Goal: Information Seeking & Learning: Learn about a topic

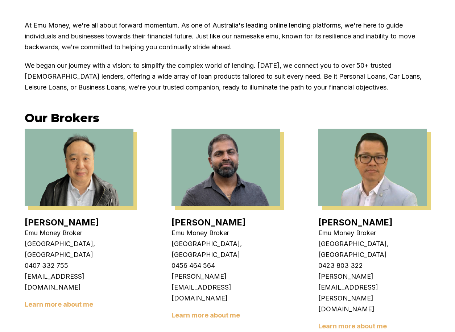
scroll to position [254, 0]
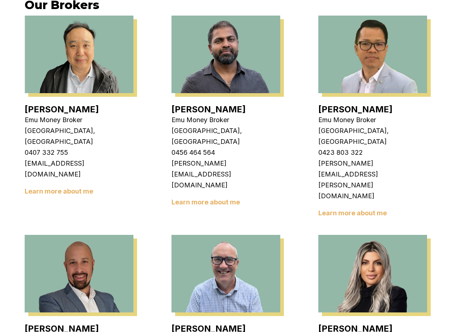
click at [75, 187] on link "Learn more about me" at bounding box center [59, 191] width 69 height 8
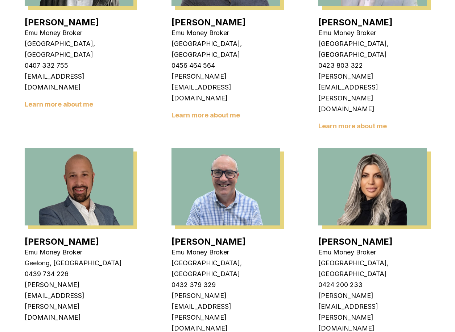
scroll to position [362, 0]
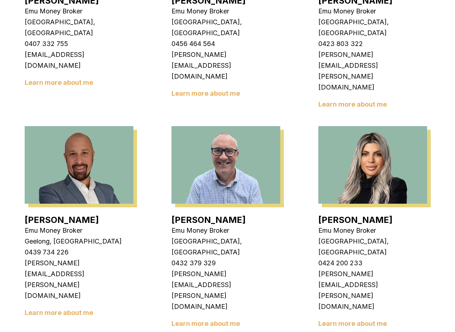
click at [46, 309] on link "Learn more about me" at bounding box center [59, 313] width 69 height 8
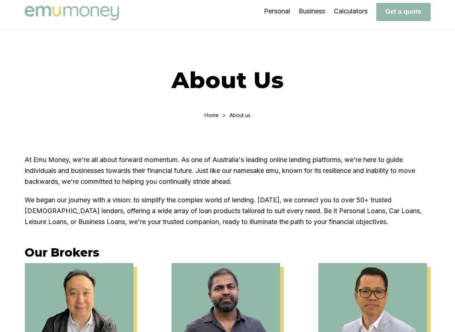
scroll to position [0, 0]
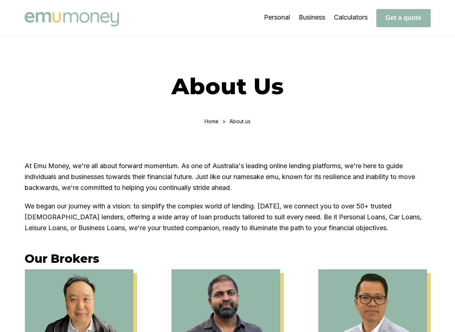
click at [215, 120] on link "Home" at bounding box center [211, 121] width 14 height 6
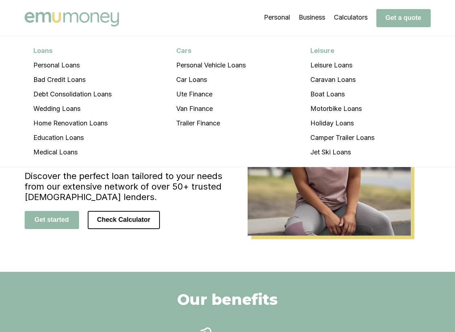
click at [61, 12] on img at bounding box center [72, 19] width 94 height 14
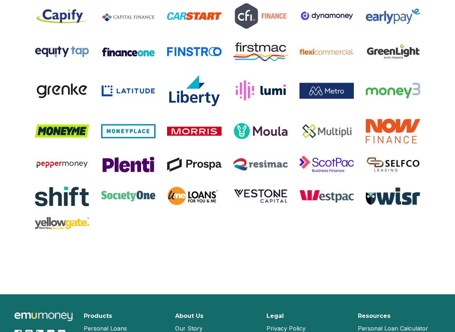
scroll to position [1486, 0]
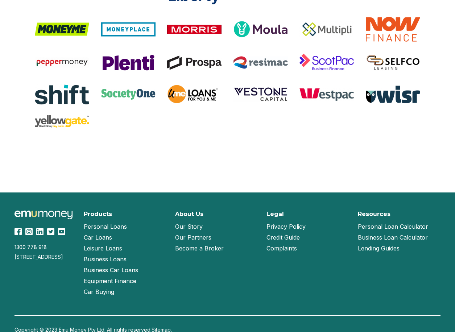
click at [195, 226] on link "Our Story" at bounding box center [189, 226] width 28 height 11
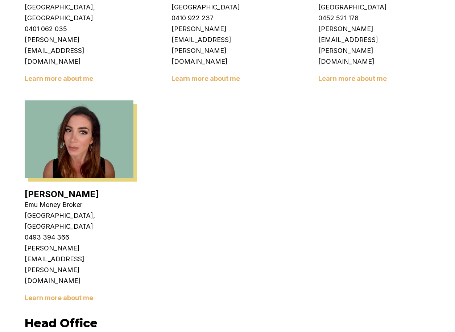
scroll to position [1232, 0]
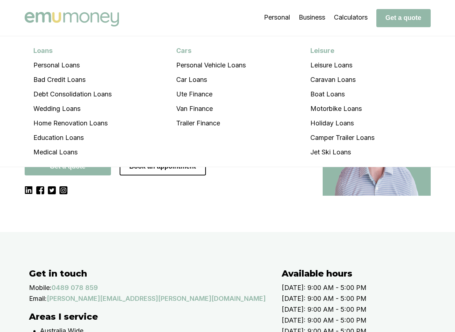
click at [57, 13] on img at bounding box center [72, 19] width 94 height 14
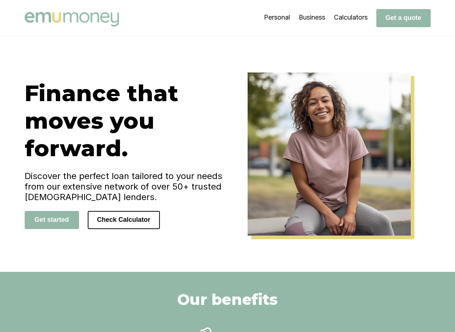
click at [69, 18] on img at bounding box center [72, 19] width 94 height 14
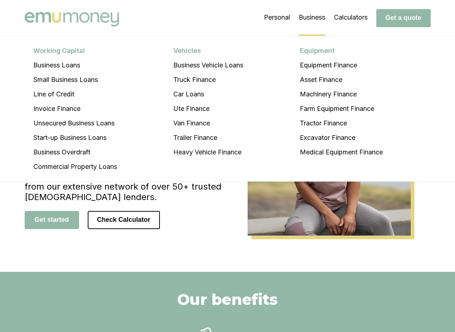
click at [313, 19] on li "Business Working Capital Business Loans Small Business Loans Line of Credit Inv…" at bounding box center [312, 18] width 26 height 36
click at [313, 14] on li "Business Working Capital Business Loans Small Business Loans Line of Credit Inv…" at bounding box center [312, 18] width 26 height 36
click at [315, 19] on li "Business Working Capital Business Loans Small Business Loans Line of Credit Inv…" at bounding box center [312, 18] width 26 height 36
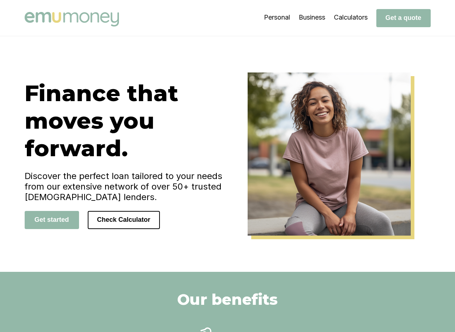
click at [70, 22] on img at bounding box center [72, 19] width 94 height 14
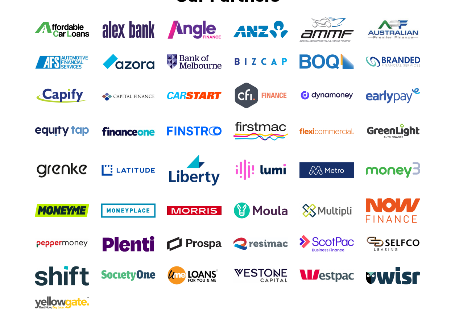
scroll to position [1305, 0]
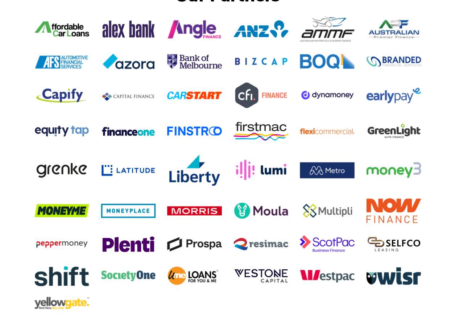
click at [257, 116] on div at bounding box center [227, 168] width 397 height 303
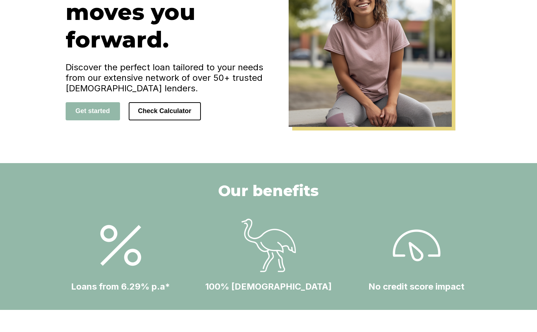
scroll to position [0, 0]
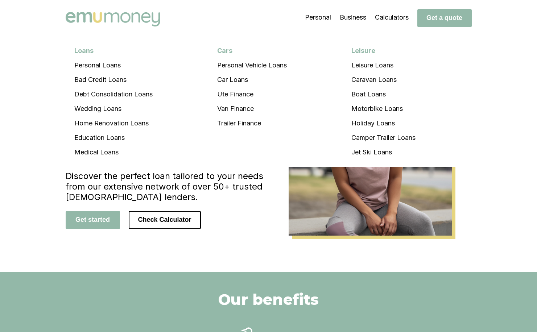
click at [126, 18] on img at bounding box center [113, 19] width 94 height 14
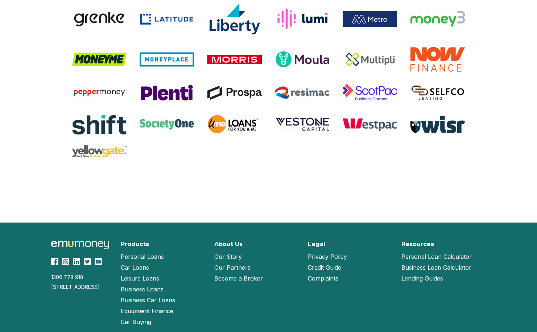
scroll to position [1529, 0]
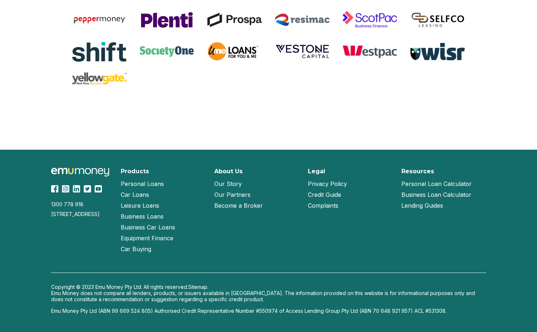
click at [236, 181] on link "Our Story" at bounding box center [228, 183] width 28 height 11
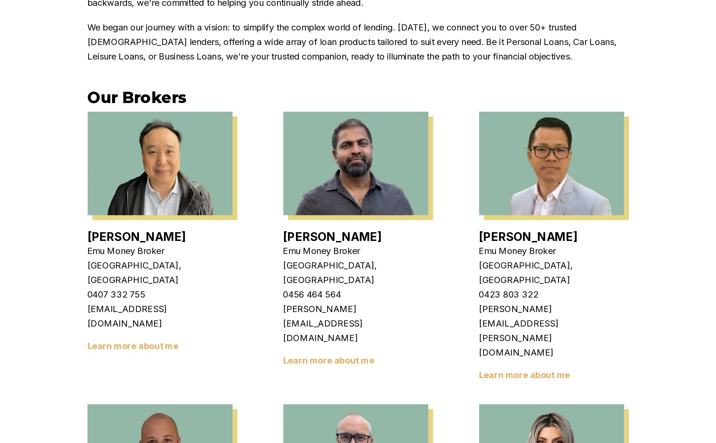
scroll to position [217, 0]
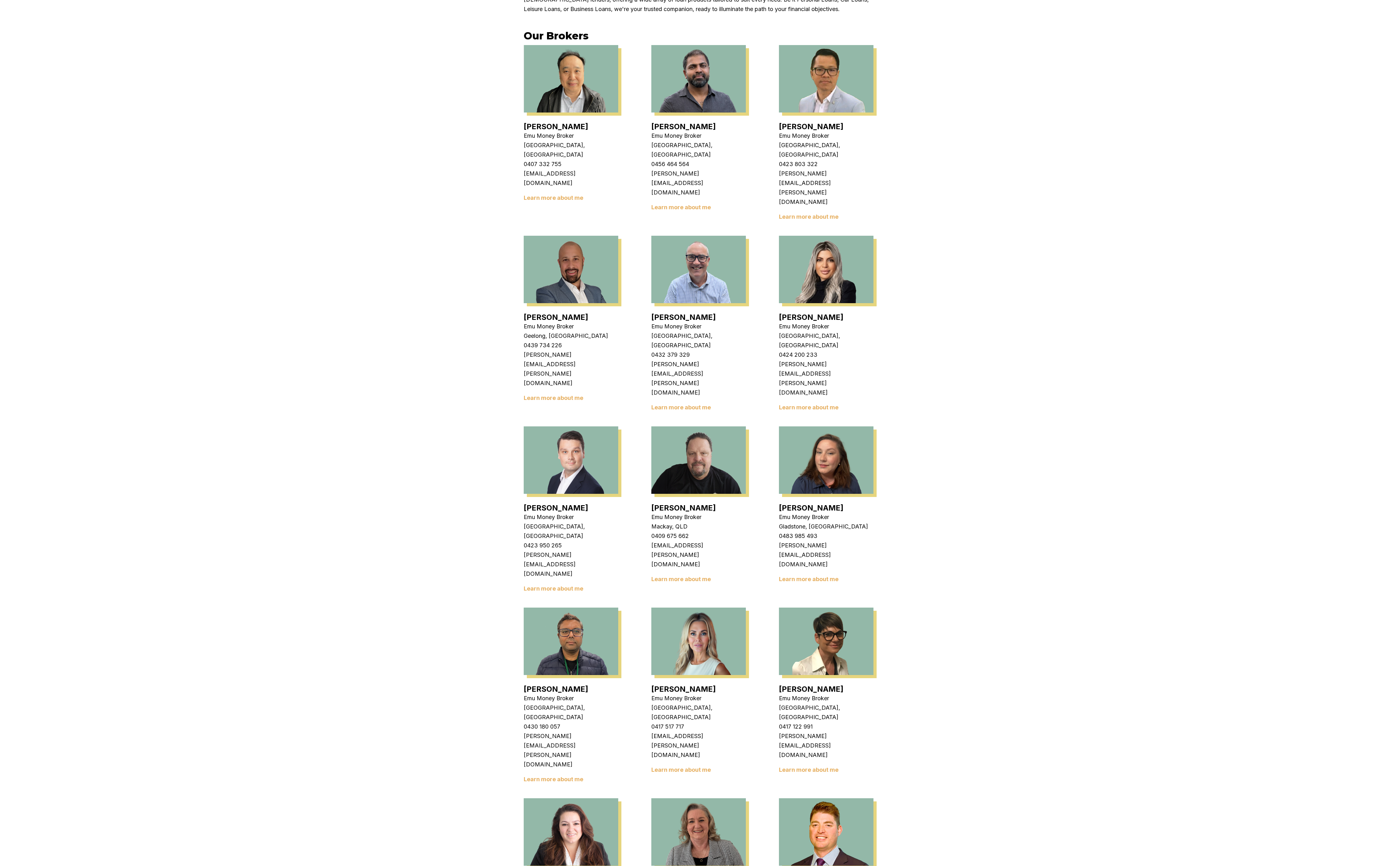
drag, startPoint x: 468, startPoint y: 1, endPoint x: 1003, endPoint y: 198, distance: 570.1
click at [395, 198] on div "At Emu Money, we're all about forward momentum. As one of Australia's leading o…" at bounding box center [700, 681] width 1400 height 1492
click at [395, 289] on div "At Emu Money, we're all about forward momentum. As one of Australia's leading o…" at bounding box center [700, 681] width 1400 height 1492
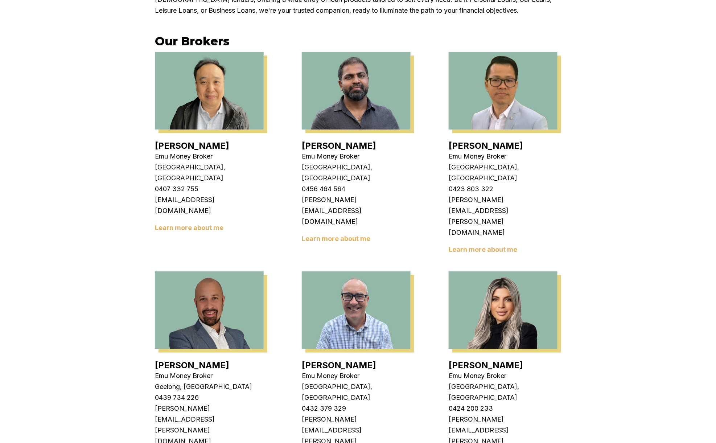
drag, startPoint x: 1597, startPoint y: 20, endPoint x: 69, endPoint y: 113, distance: 1531.5
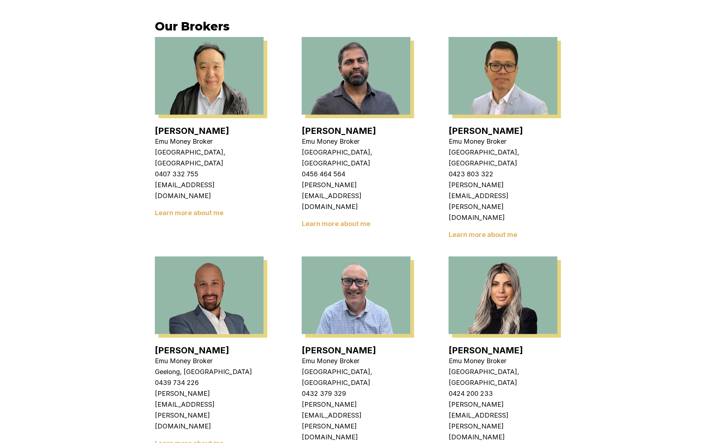
scroll to position [241, 0]
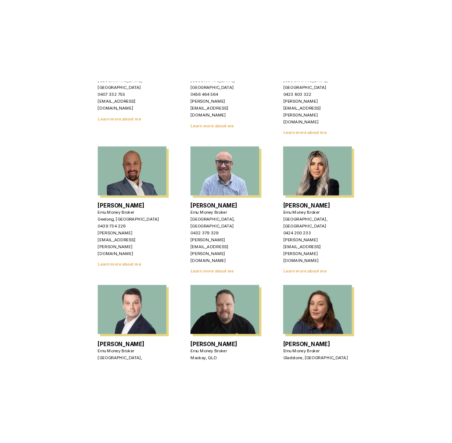
scroll to position [386, 0]
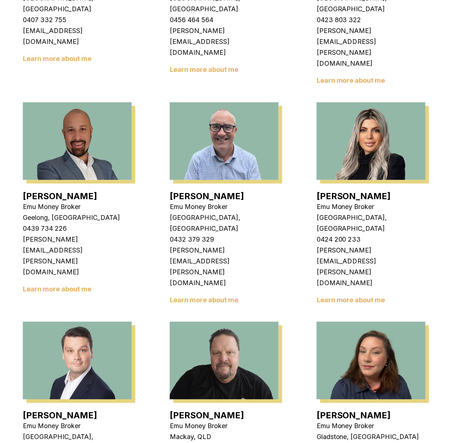
click at [202, 102] on img at bounding box center [224, 141] width 109 height 78
click at [366, 102] on img at bounding box center [370, 141] width 109 height 78
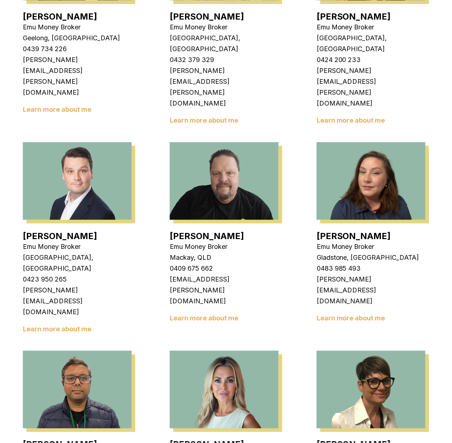
scroll to position [580, 0]
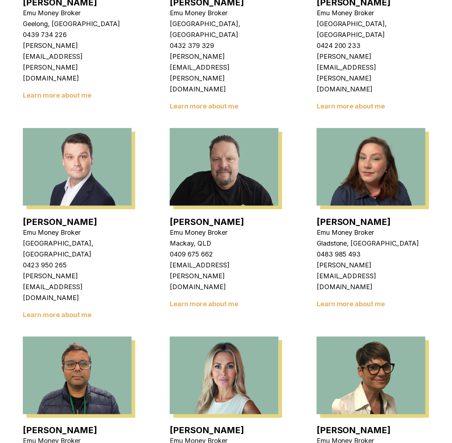
click at [94, 128] on img at bounding box center [77, 167] width 109 height 78
click at [222, 128] on img at bounding box center [224, 167] width 109 height 78
click at [372, 128] on img at bounding box center [370, 167] width 109 height 78
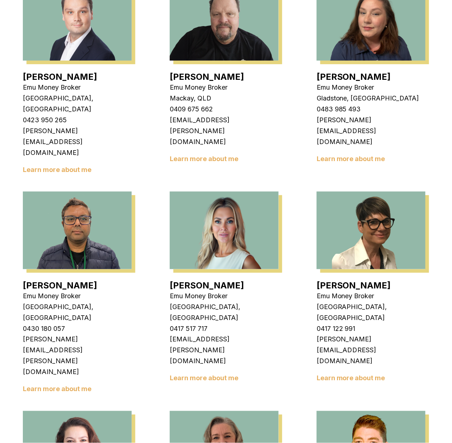
scroll to position [773, 0]
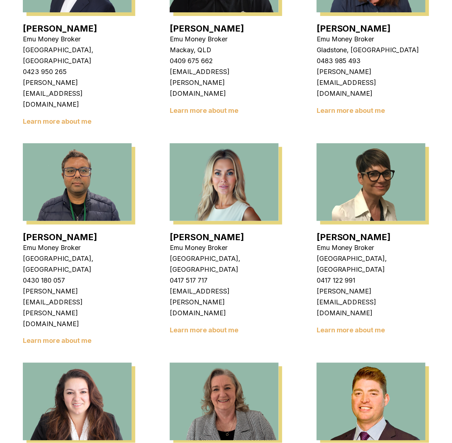
click at [219, 143] on img at bounding box center [224, 182] width 109 height 78
click at [321, 143] on img at bounding box center [370, 182] width 109 height 78
click at [115, 332] on img at bounding box center [77, 401] width 109 height 78
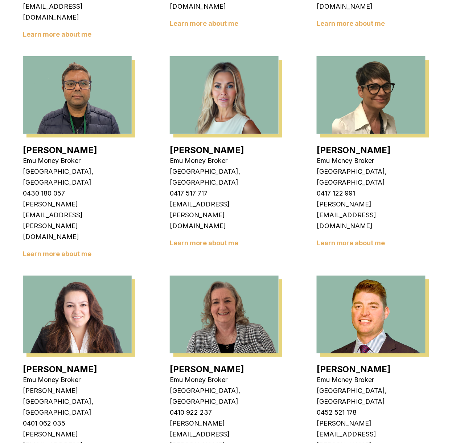
scroll to position [870, 0]
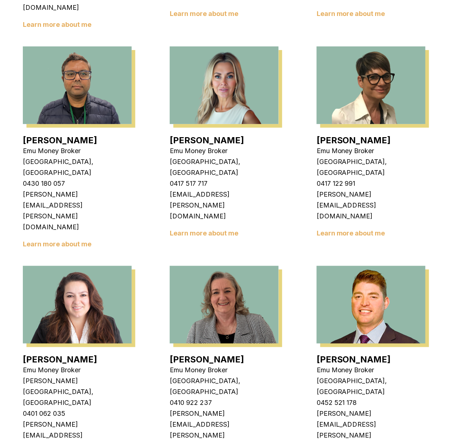
click at [233, 266] on img at bounding box center [224, 305] width 109 height 78
click at [315, 141] on div "[PERSON_NAME] Emu Money Broker Dandenong, [GEOGRAPHIC_DATA] 0407 332 755 [EMAIL…" at bounding box center [226, 48] width 406 height 1305
click at [421, 298] on div "[PERSON_NAME] Emu Money Broker Dandenong, [GEOGRAPHIC_DATA] 0407 332 755 [EMAIL…" at bounding box center [226, 48] width 406 height 1305
click at [217, 266] on img at bounding box center [224, 305] width 109 height 78
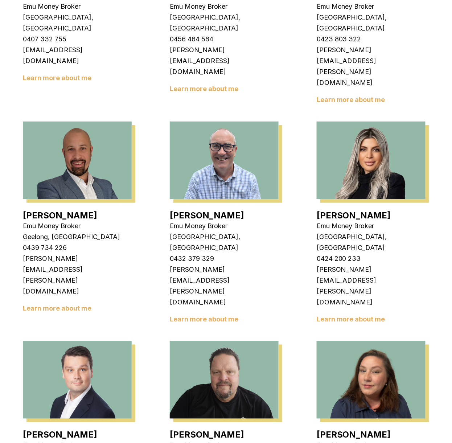
scroll to position [290, 0]
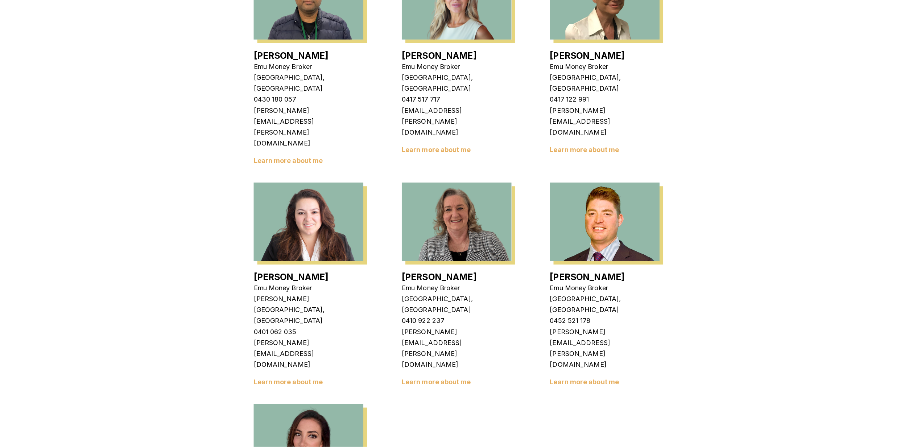
scroll to position [1160, 0]
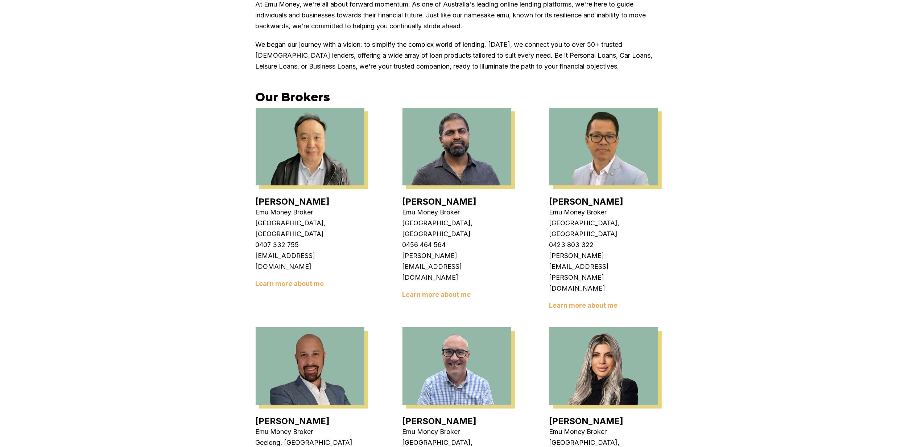
scroll to position [193, 0]
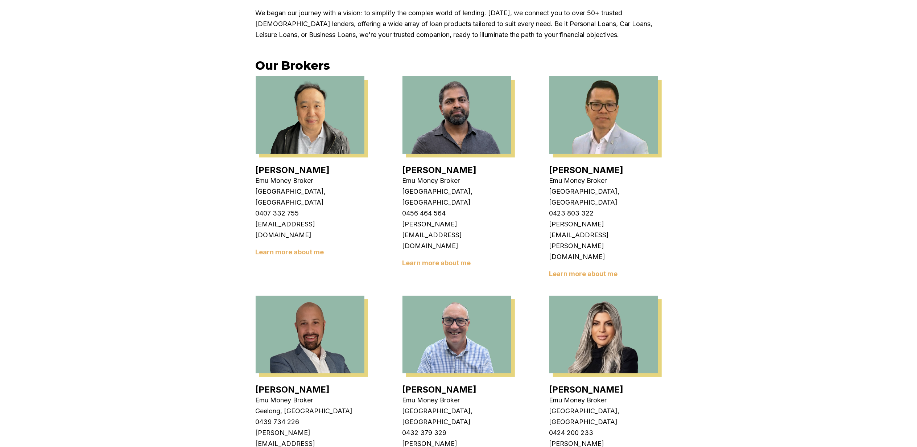
click at [281, 248] on link "Learn more about me" at bounding box center [290, 252] width 69 height 8
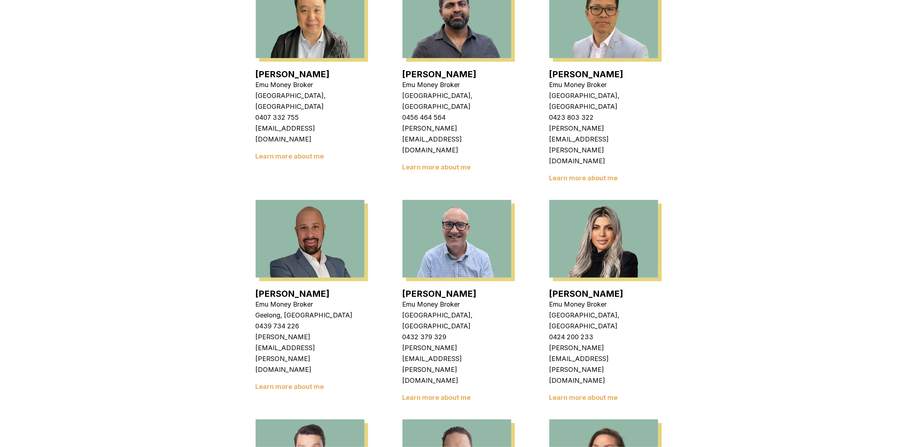
scroll to position [338, 0]
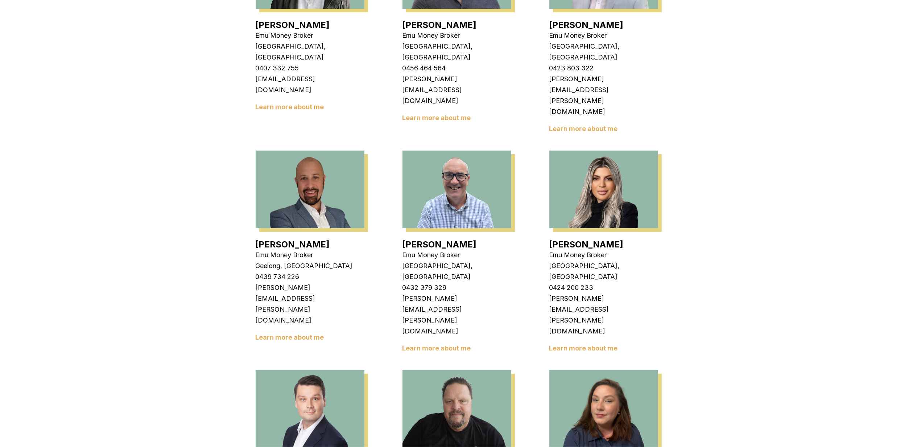
click at [270, 332] on link "Learn more about me" at bounding box center [290, 337] width 69 height 8
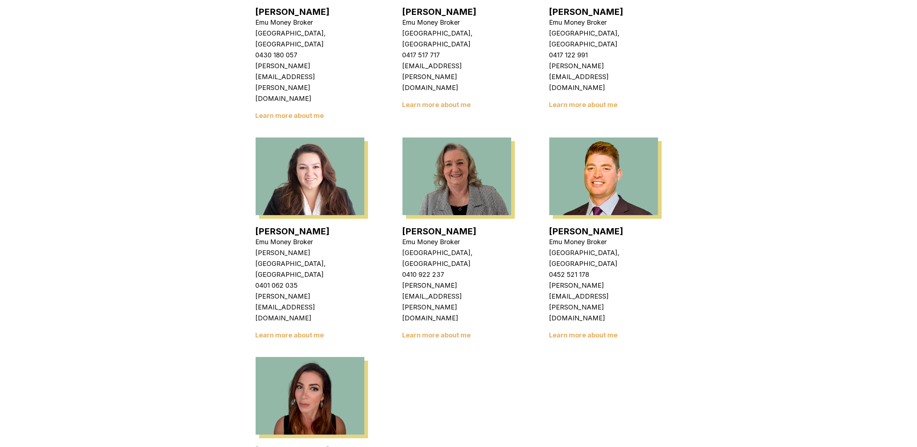
scroll to position [1063, 0]
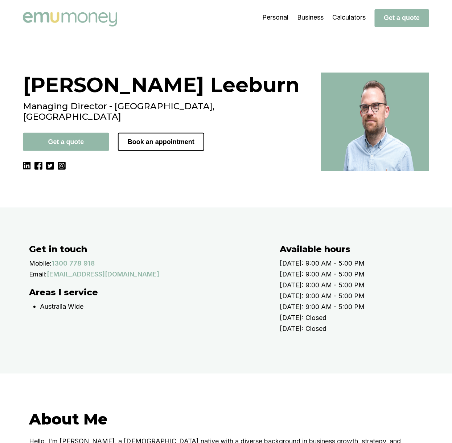
click at [30, 162] on img at bounding box center [27, 166] width 8 height 8
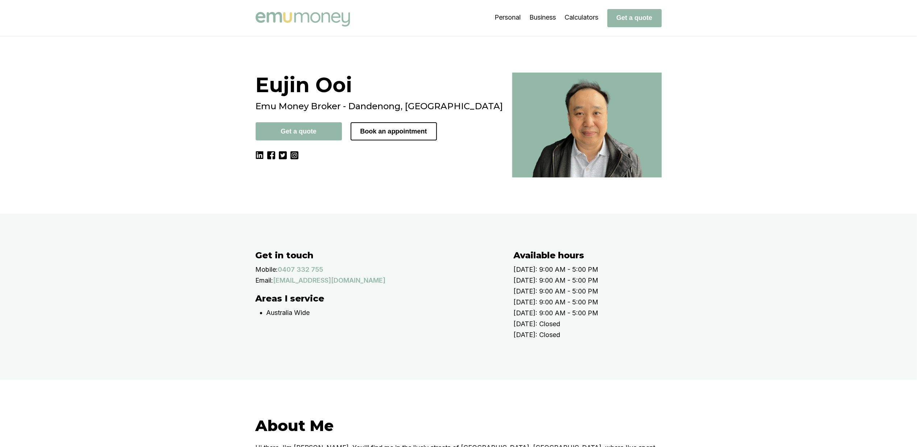
click at [264, 157] on img at bounding box center [260, 155] width 8 height 8
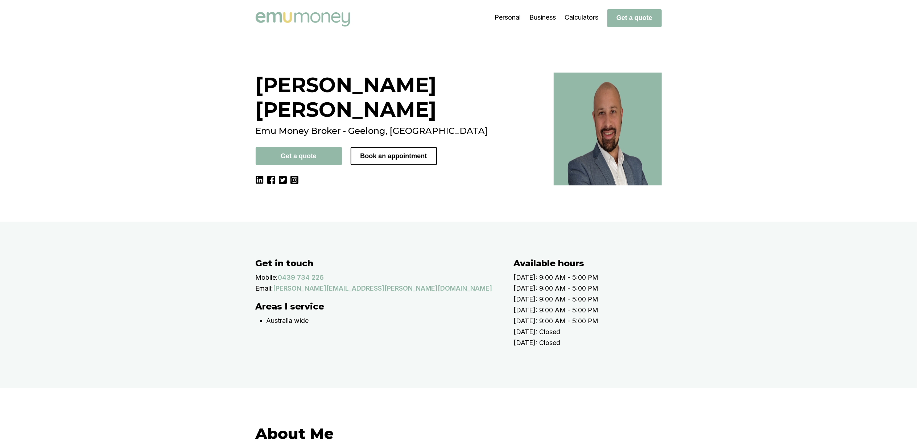
click at [264, 176] on img at bounding box center [260, 180] width 8 height 8
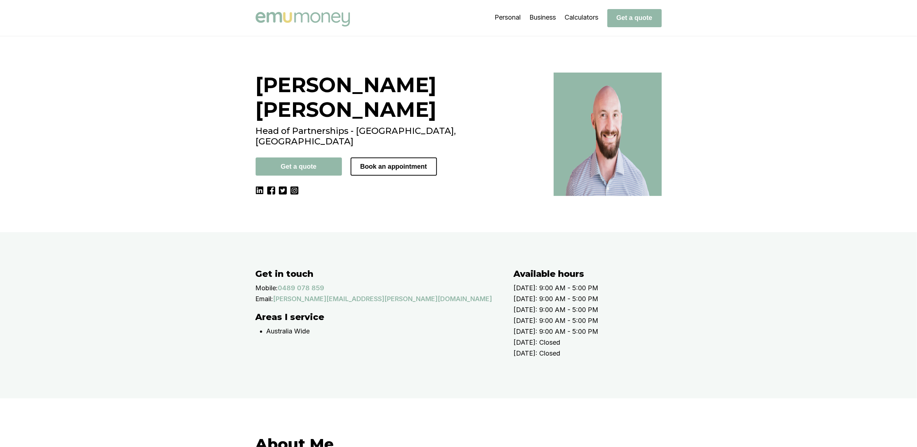
click at [264, 186] on img at bounding box center [260, 190] width 8 height 8
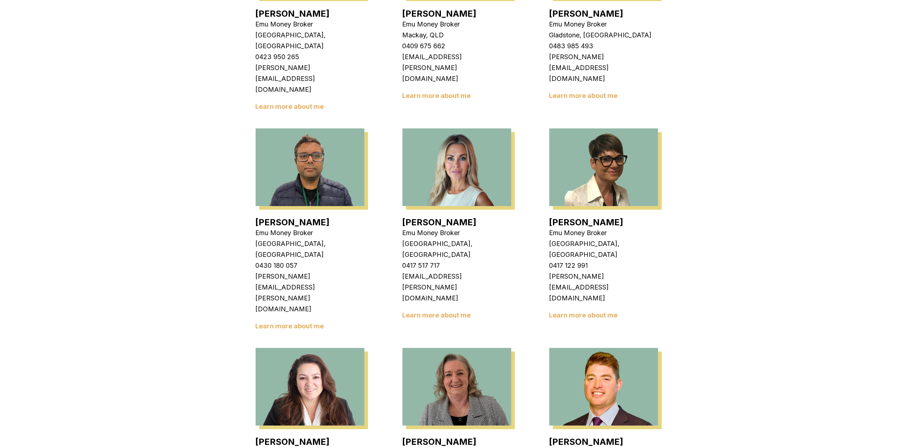
scroll to position [1063, 0]
